Goal: Complete application form

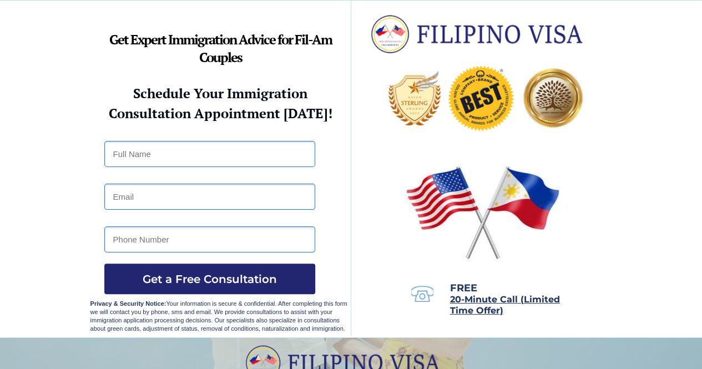
click at [236, 152] on input "text" at bounding box center [209, 154] width 211 height 26
type input "[PERSON_NAME]"
type input "[EMAIL_ADDRESS][DOMAIN_NAME]"
type input "09277715551"
drag, startPoint x: 168, startPoint y: 153, endPoint x: 179, endPoint y: 150, distance: 12.0
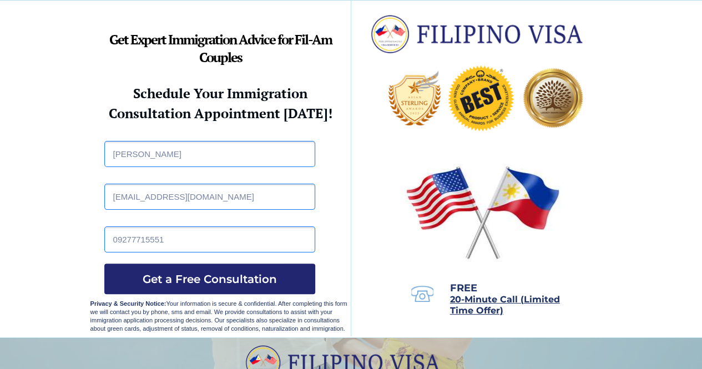
click at [168, 153] on input "[PERSON_NAME]" at bounding box center [209, 154] width 211 height 26
type input "[PERSON_NAME] TABUDLONG"
click at [166, 203] on input "[EMAIL_ADDRESS][DOMAIN_NAME]" at bounding box center [209, 197] width 211 height 26
click at [147, 200] on input "[EMAIL_ADDRESS][DOMAIN_NAME]" at bounding box center [209, 197] width 211 height 26
click at [178, 273] on span "Get a Free Consultation" at bounding box center [209, 279] width 211 height 13
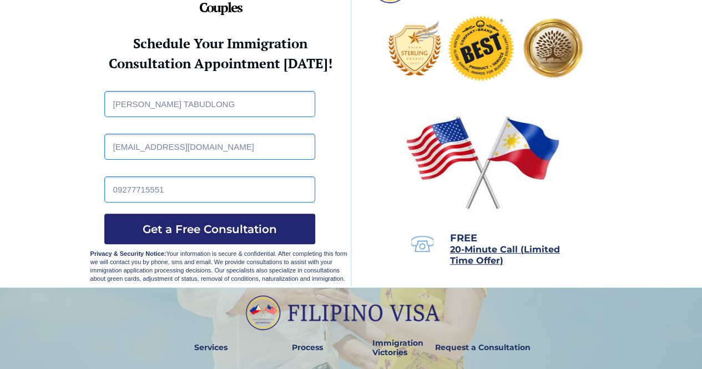
scroll to position [111, 0]
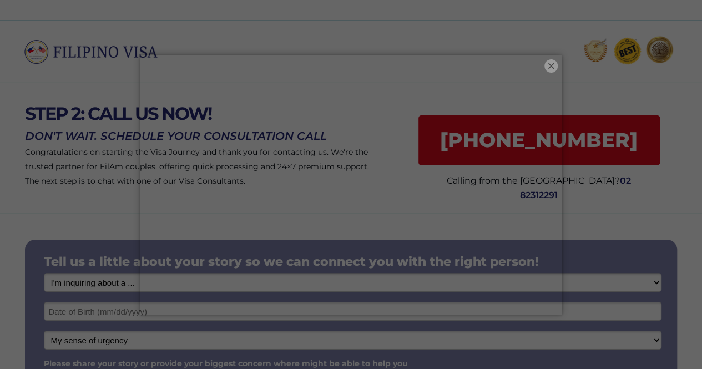
click at [551, 67] on button "×" at bounding box center [551, 65] width 13 height 13
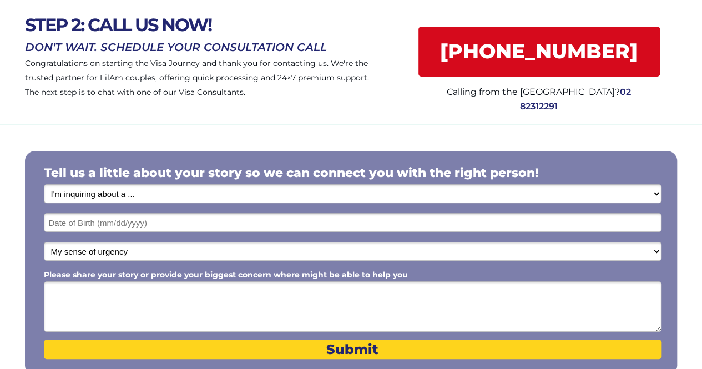
scroll to position [111, 0]
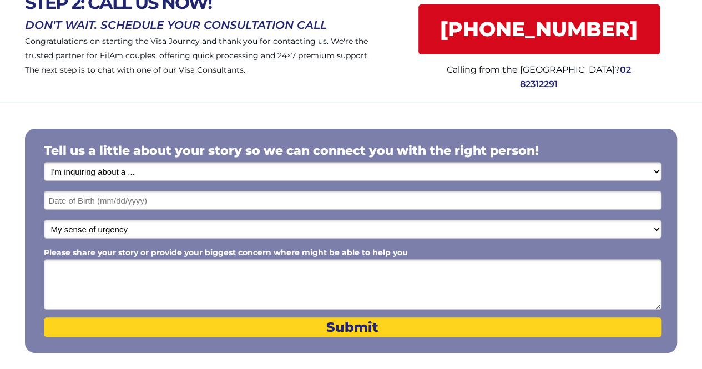
click at [160, 166] on select "I'm inquiring about a ... I don't know or other services Retirement Visa for Th…" at bounding box center [353, 171] width 618 height 19
